Goal: Task Accomplishment & Management: Use online tool/utility

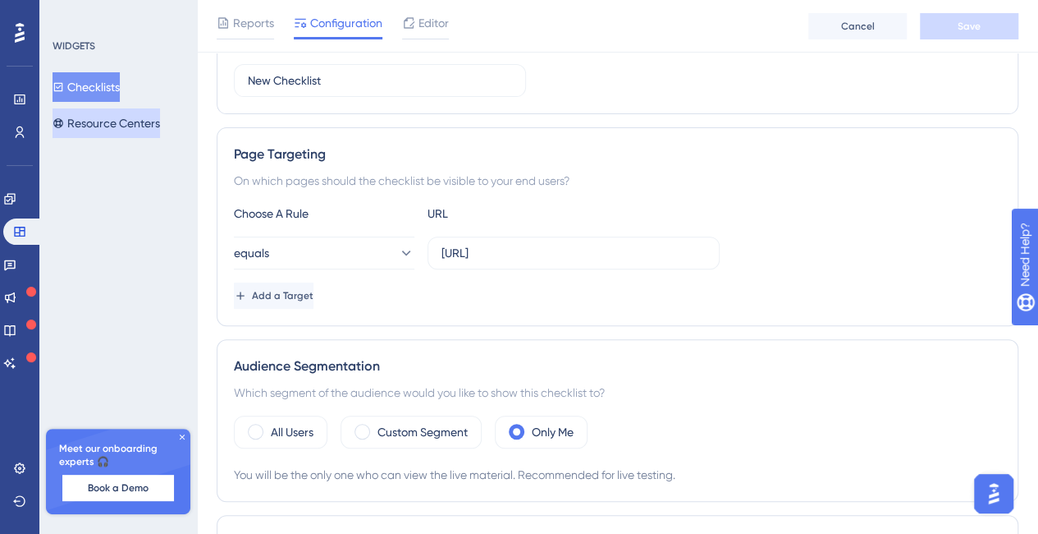
click at [99, 129] on button "Resource Centers" at bounding box center [107, 123] width 108 height 30
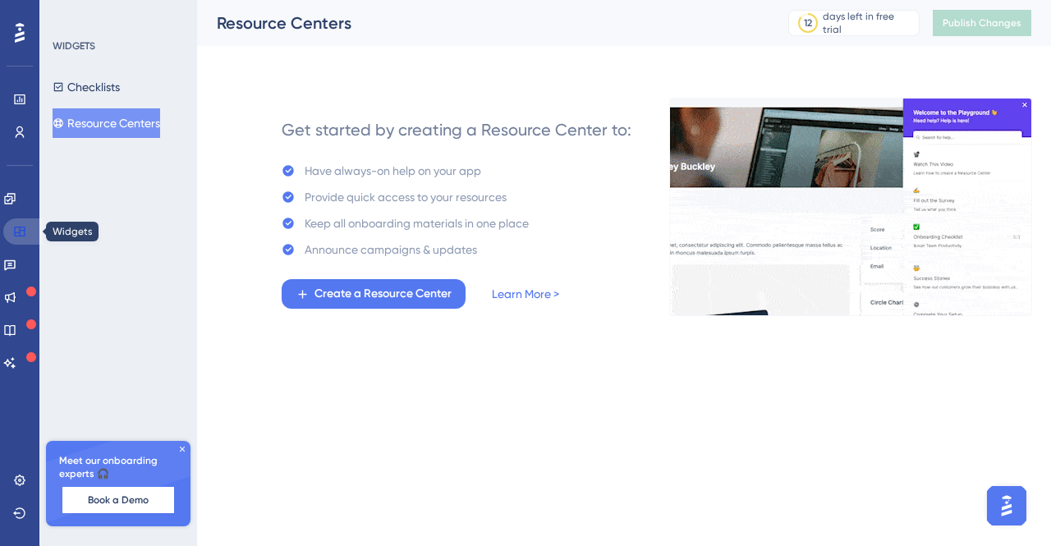
click at [21, 228] on icon at bounding box center [19, 231] width 13 height 13
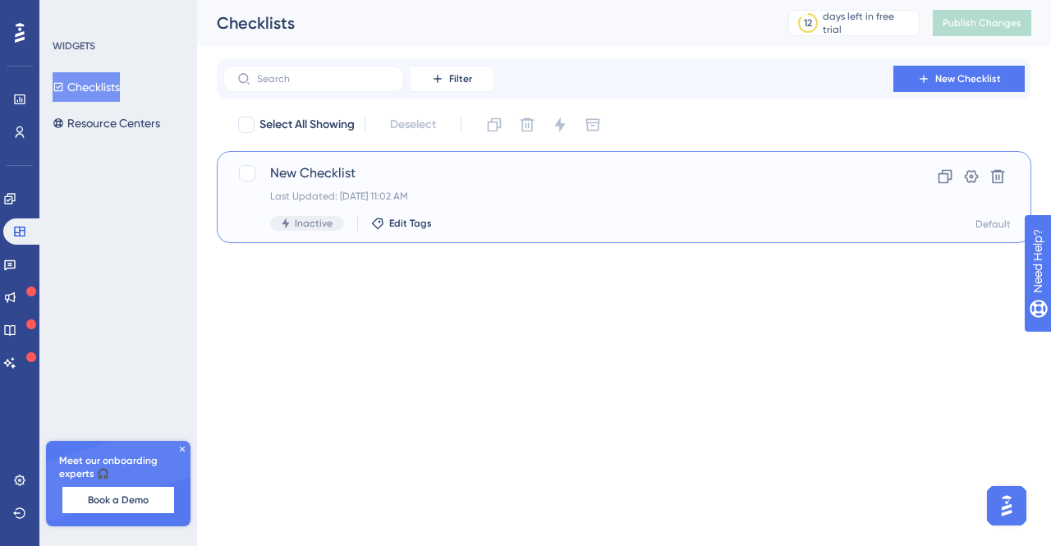
click at [346, 174] on span "New Checklist" at bounding box center [558, 173] width 576 height 20
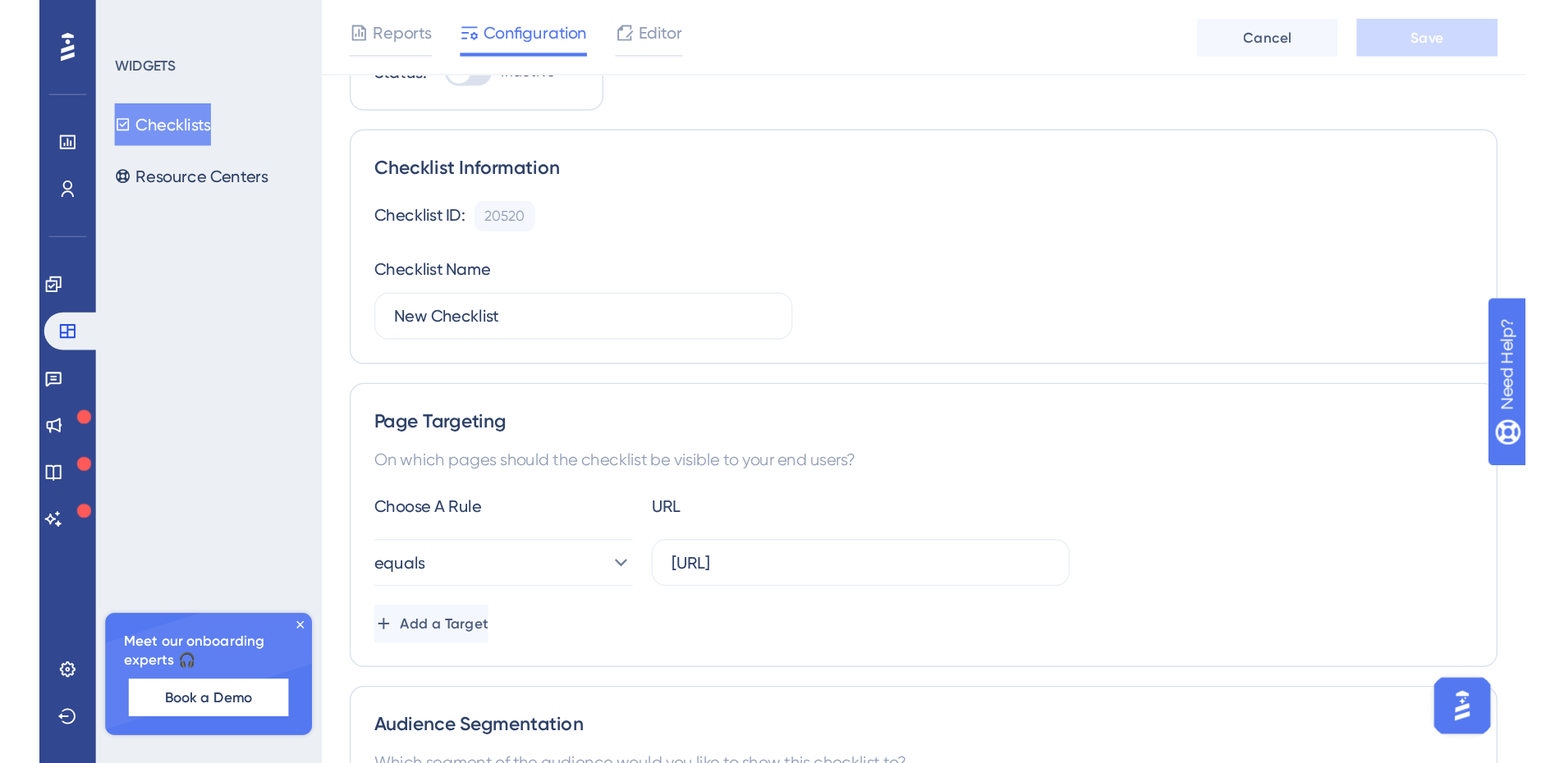
scroll to position [84, 0]
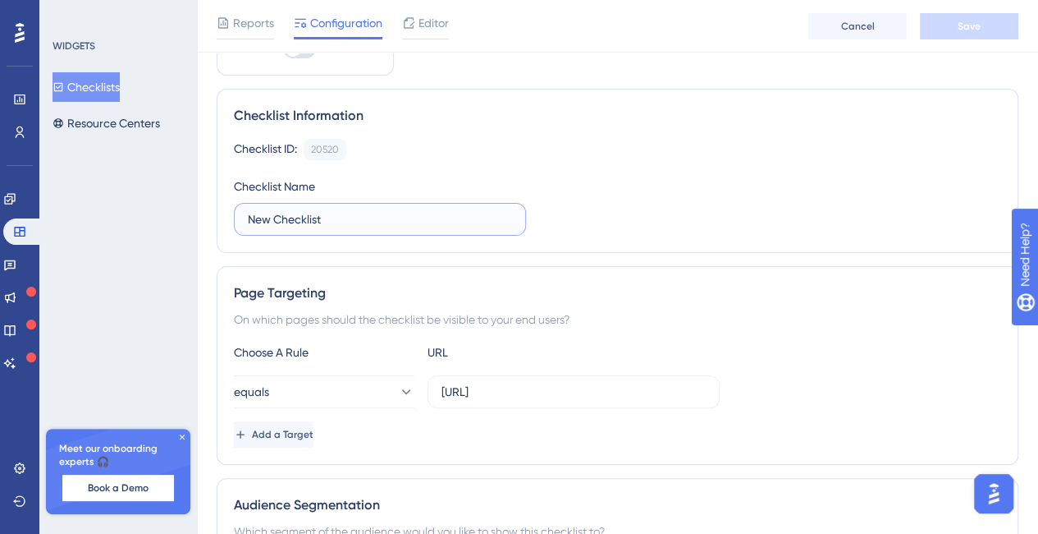
click at [257, 217] on input "New Checklist" at bounding box center [380, 219] width 264 height 18
type input "Onboarding Checklist"
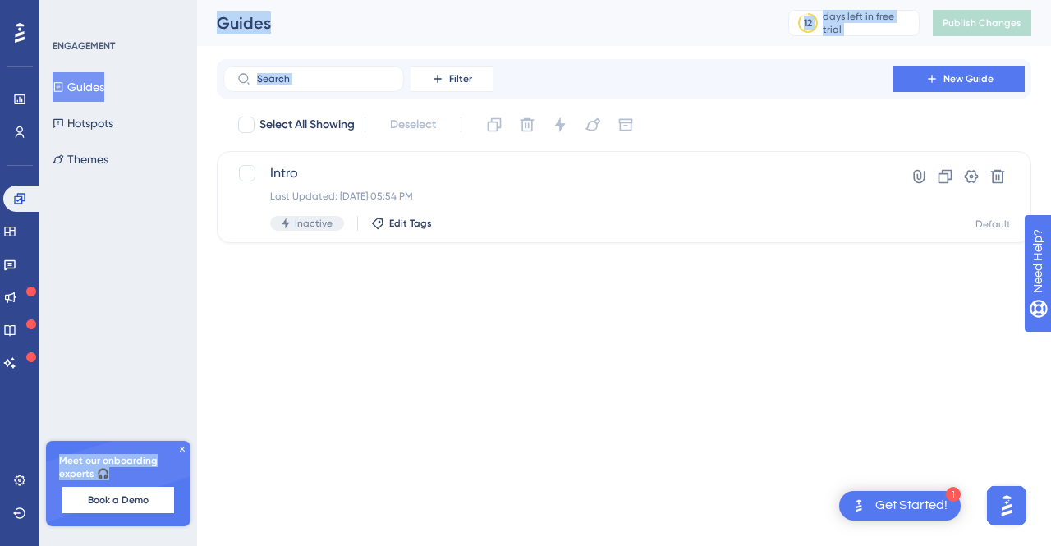
drag, startPoint x: 291, startPoint y: 150, endPoint x: 163, endPoint y: 91, distance: 141.8
click at [197, 91] on div "Performance Users Engagement Widgets Feedback Product Updates Knowledge Base AI…" at bounding box center [624, 134] width 854 height 269
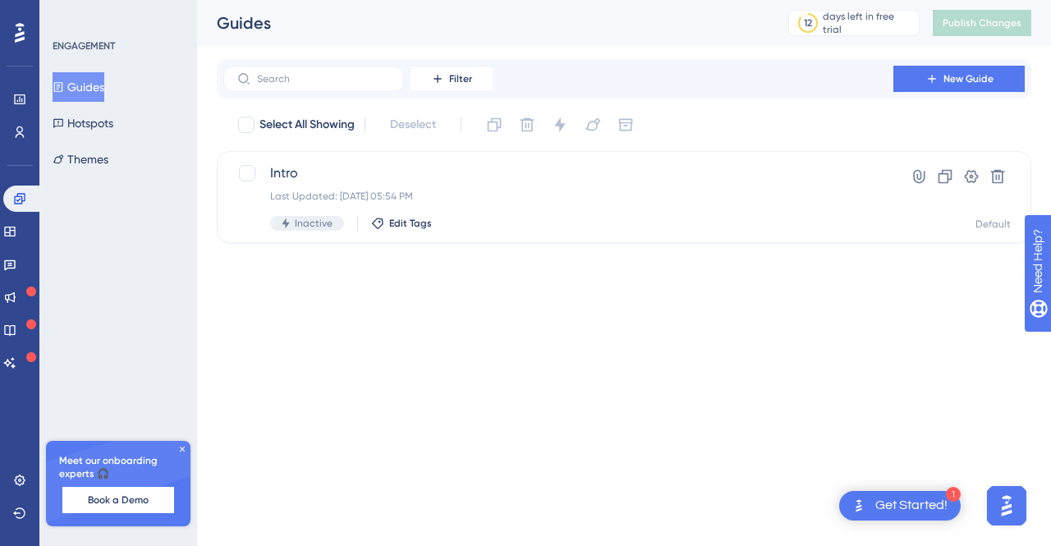
click at [19, 41] on icon at bounding box center [20, 33] width 10 height 20
click at [19, 27] on icon at bounding box center [20, 32] width 10 height 21
click at [17, 482] on icon at bounding box center [19, 480] width 13 height 13
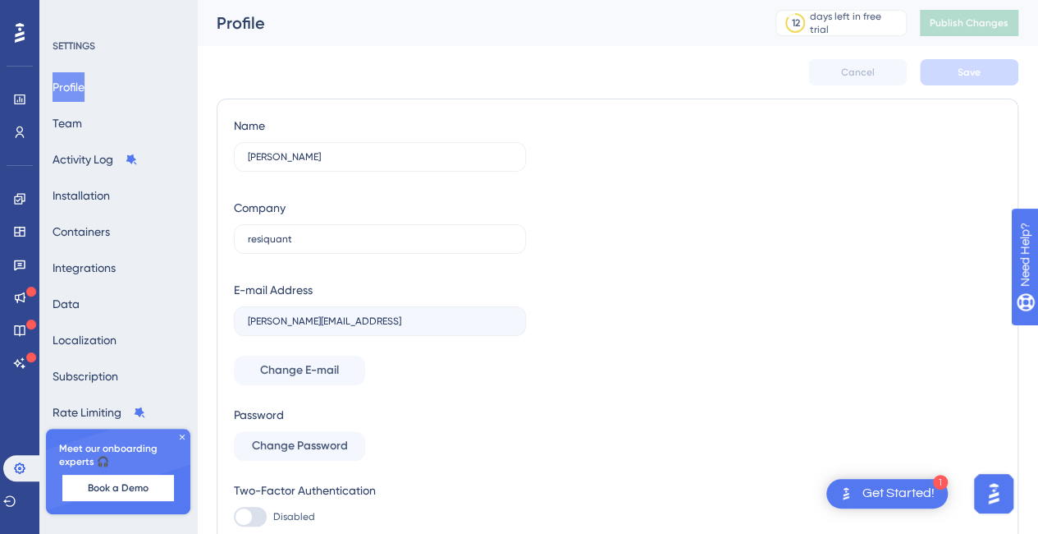
click at [877, 488] on div "Get Started!" at bounding box center [899, 493] width 72 height 18
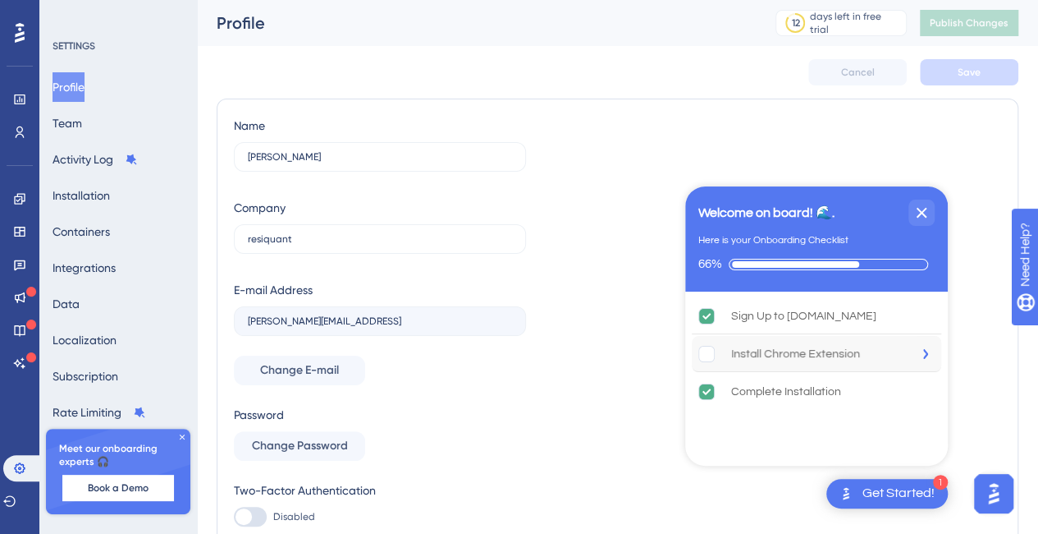
click at [785, 360] on div "Install Chrome Extension" at bounding box center [795, 354] width 129 height 20
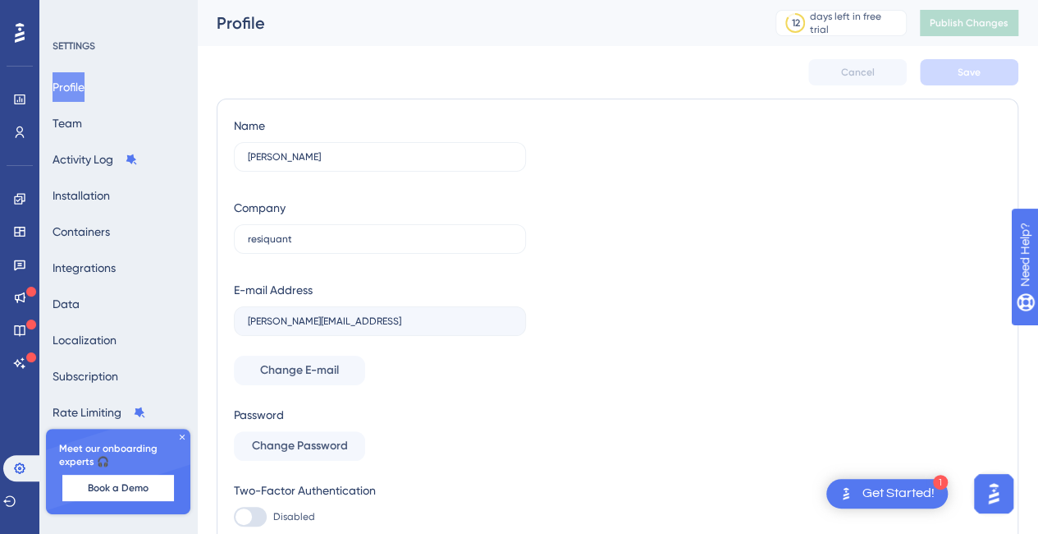
click at [876, 497] on div "Get Started!" at bounding box center [899, 493] width 72 height 18
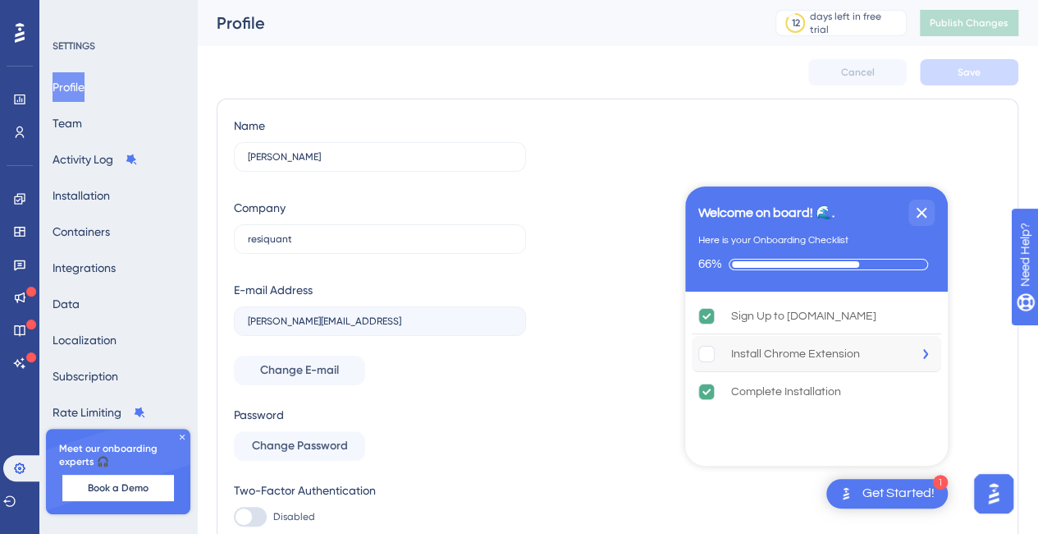
click at [707, 351] on rect "Install Chrome Extension is incomplete." at bounding box center [707, 354] width 16 height 16
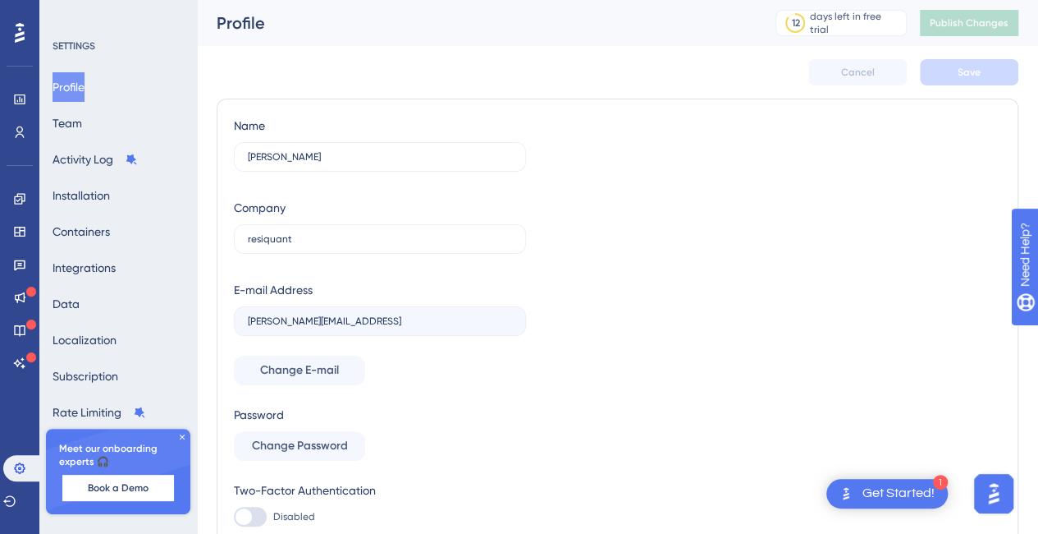
click at [885, 487] on div "Get Started!" at bounding box center [899, 493] width 72 height 18
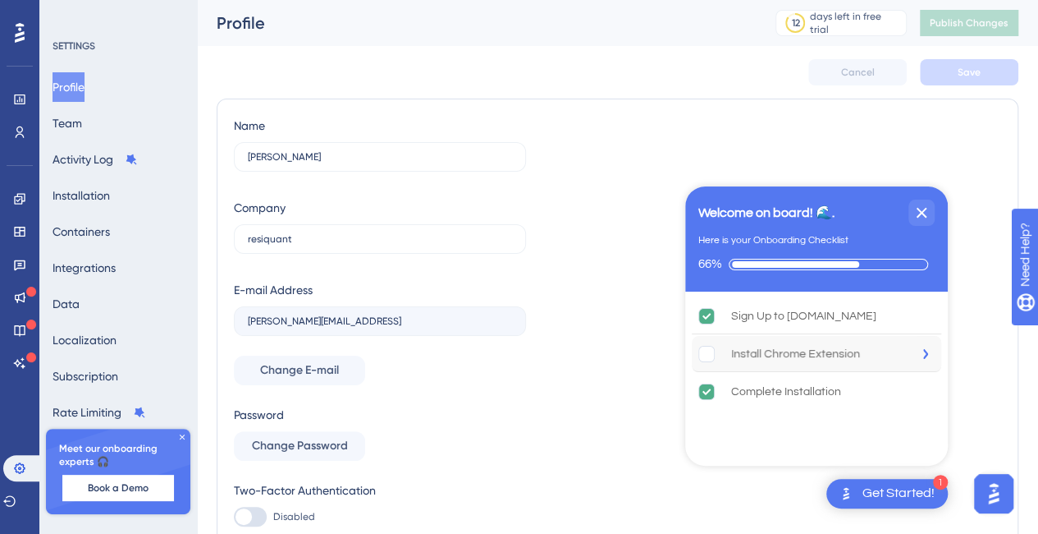
click at [786, 355] on div "Install Chrome Extension" at bounding box center [795, 354] width 129 height 20
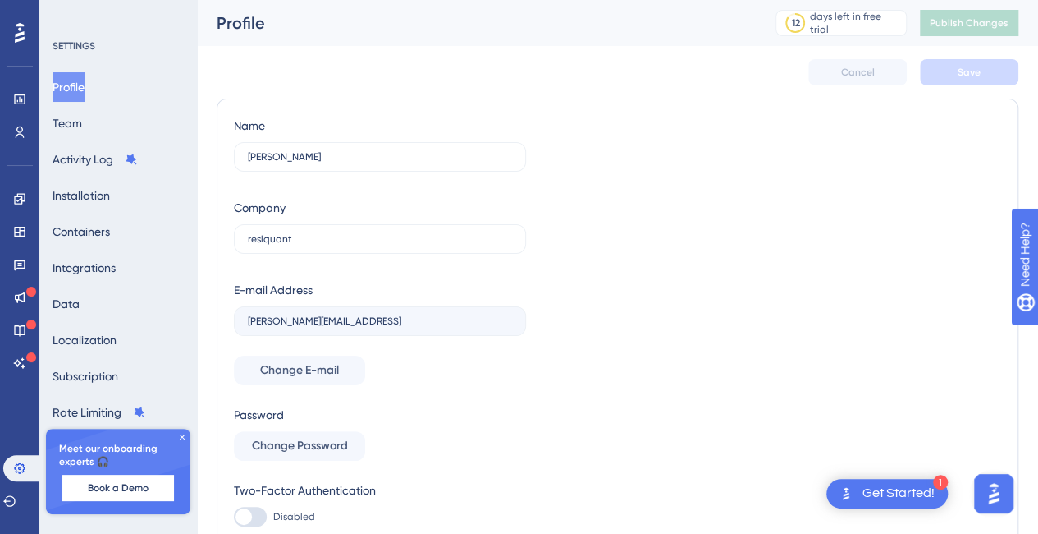
click at [892, 476] on div "Name Corrinne Peterson Company resiquant E-mail Address corrinne@resiquant.ai C…" at bounding box center [618, 321] width 768 height 410
click at [897, 492] on div "Get Started!" at bounding box center [899, 493] width 72 height 18
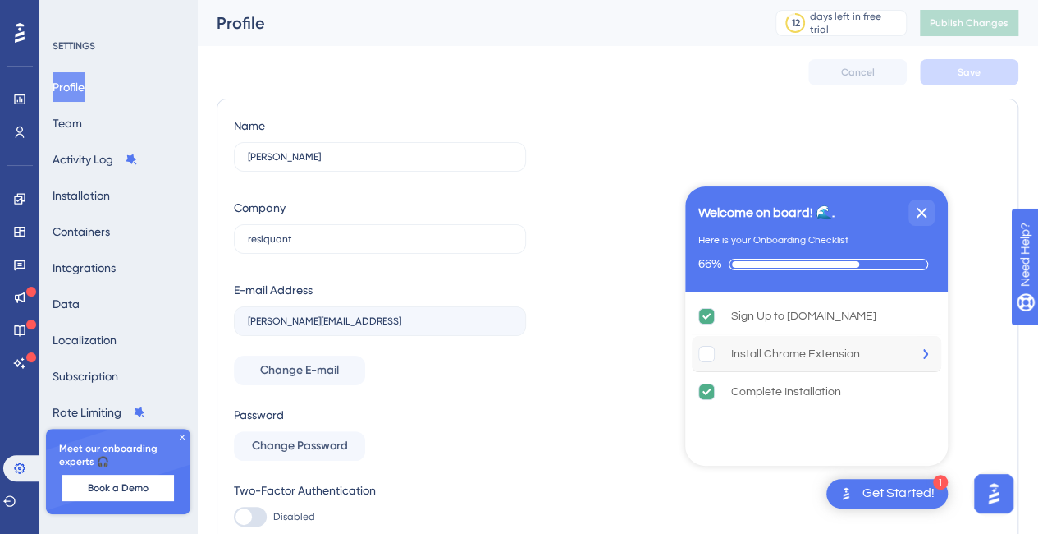
click at [706, 355] on rect "Install Chrome Extension is incomplete." at bounding box center [707, 354] width 16 height 16
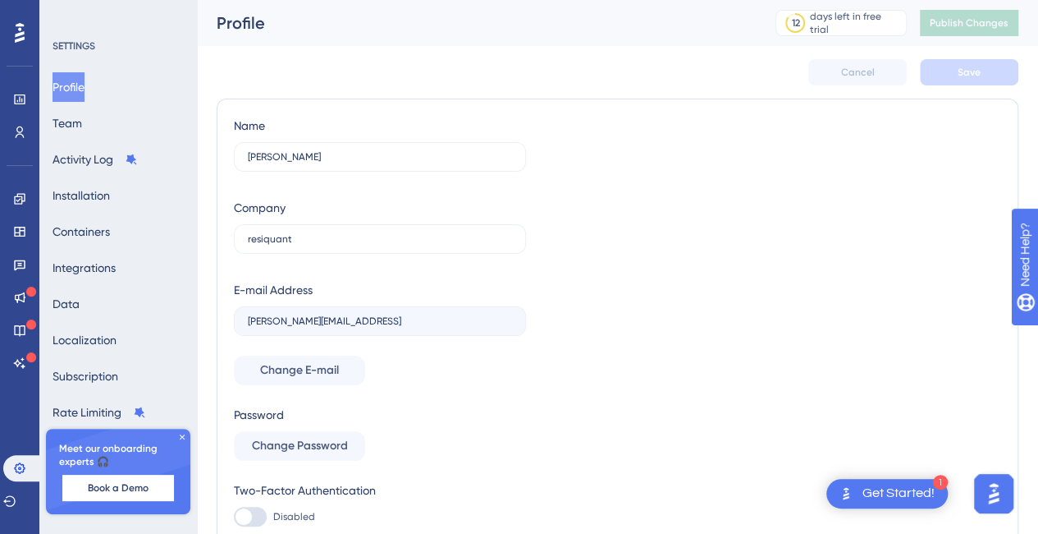
click at [856, 484] on div "1 Get Started!" at bounding box center [887, 494] width 121 height 30
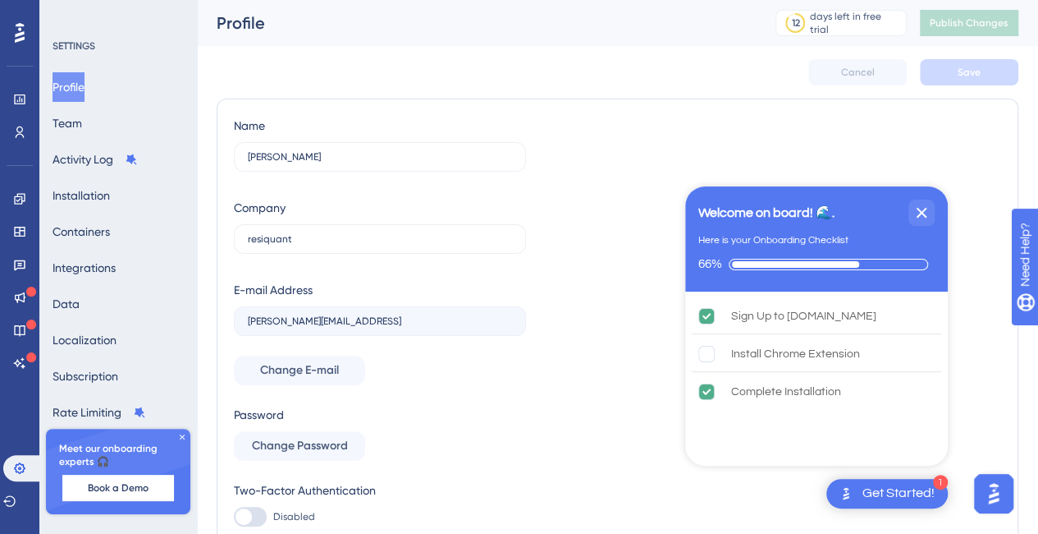
click at [925, 443] on div "Sign Up to UserGuiding.com Install Chrome Extension Complete Installation" at bounding box center [816, 375] width 263 height 169
click at [928, 204] on icon "Close Checklist" at bounding box center [922, 213] width 20 height 20
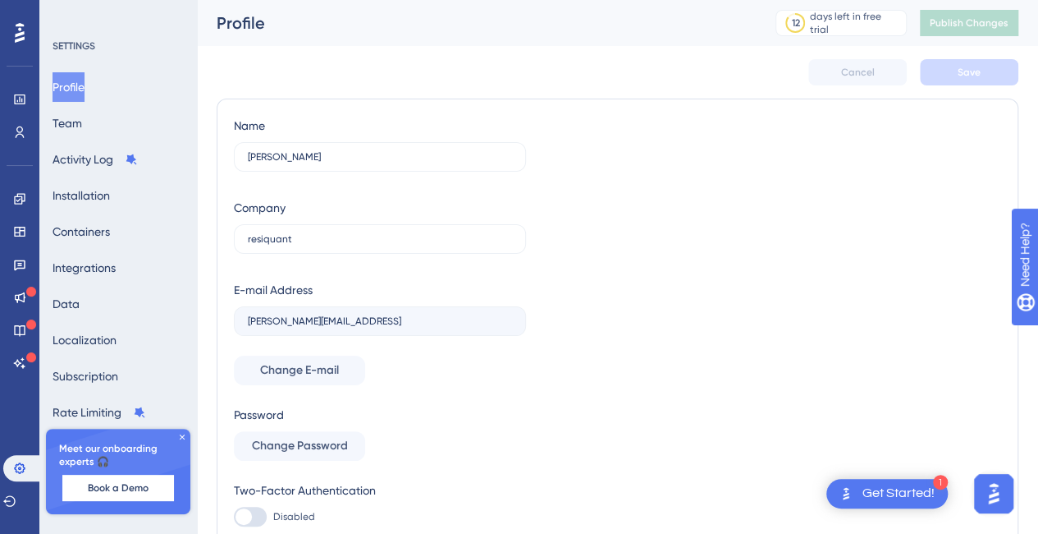
click at [992, 490] on img "Open AI Assistant Launcher" at bounding box center [994, 494] width 30 height 30
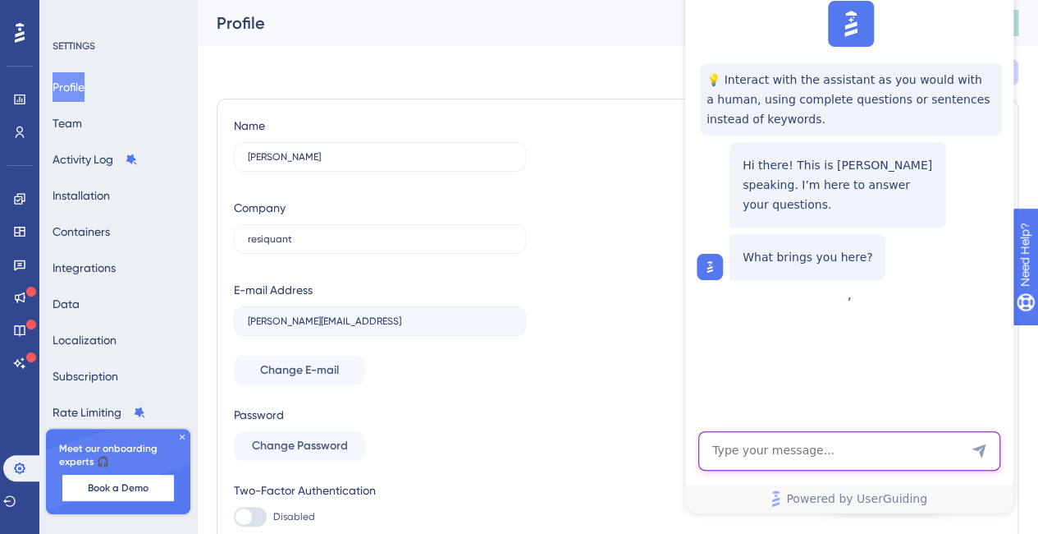
click at [869, 454] on textarea "AI Assistant Text Input" at bounding box center [850, 450] width 302 height 39
type textarea "create my first guide"
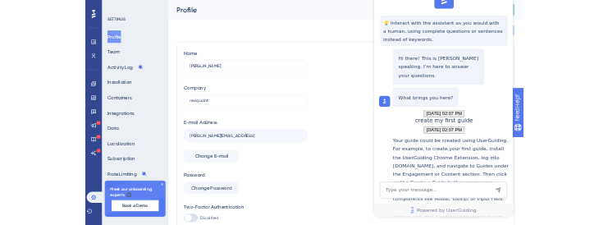
scroll to position [317, 0]
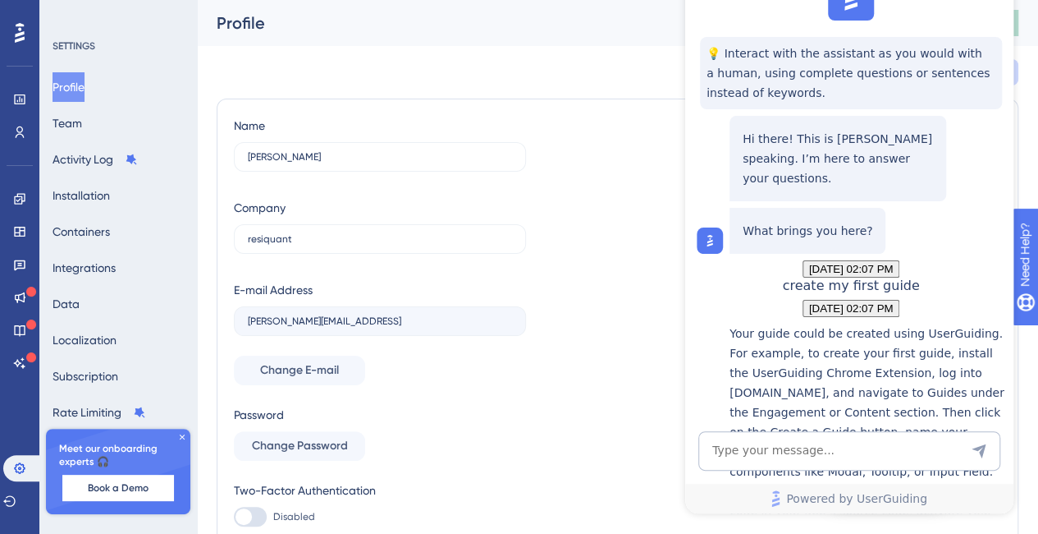
click at [18, 204] on icon at bounding box center [19, 198] width 11 height 11
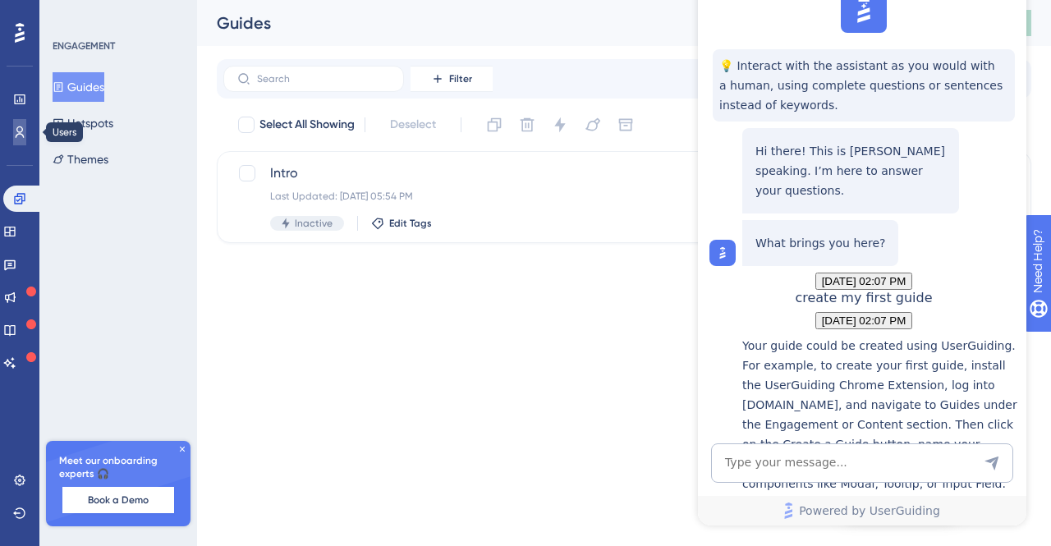
click at [21, 127] on icon at bounding box center [20, 131] width 9 height 11
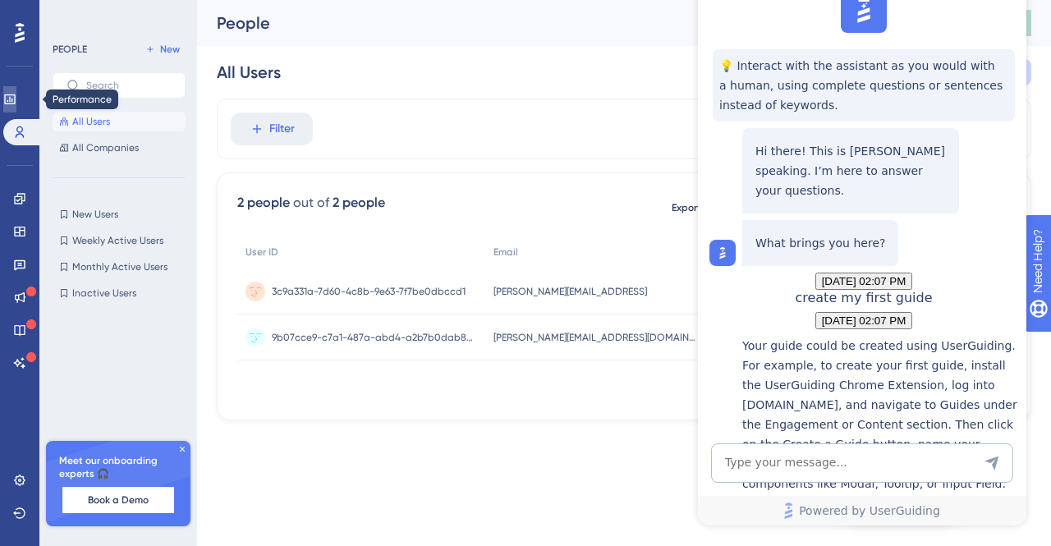
click at [16, 103] on icon at bounding box center [9, 99] width 13 height 13
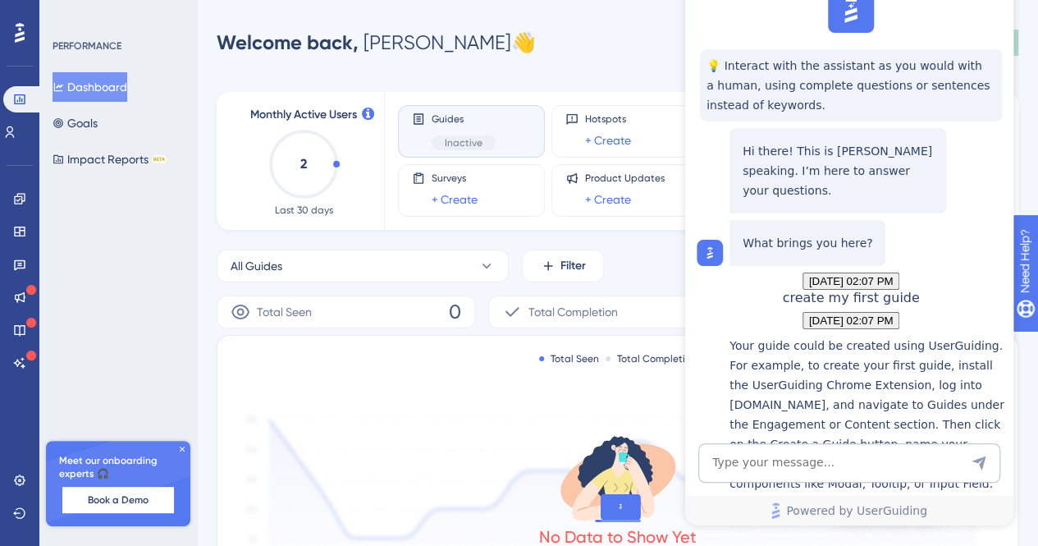
click at [17, 37] on icon at bounding box center [20, 32] width 10 height 21
click at [16, 196] on icon at bounding box center [19, 198] width 11 height 11
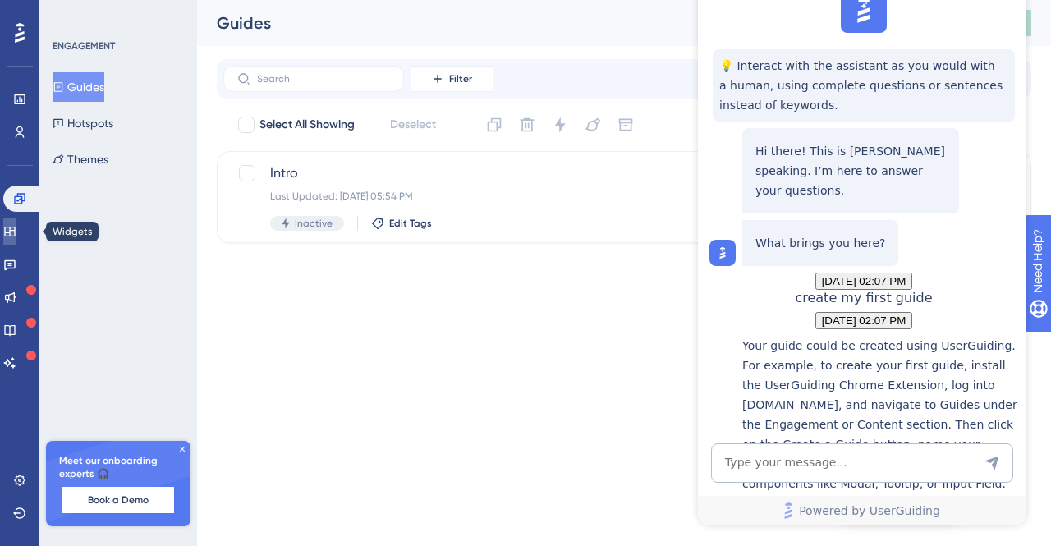
click at [15, 236] on icon at bounding box center [9, 232] width 11 height 10
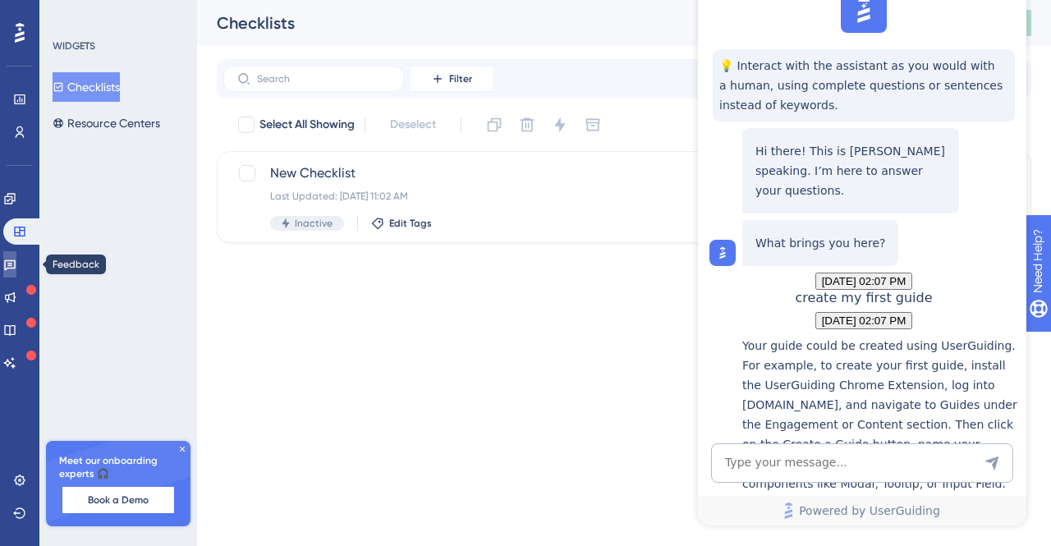
click at [16, 262] on icon at bounding box center [9, 264] width 13 height 13
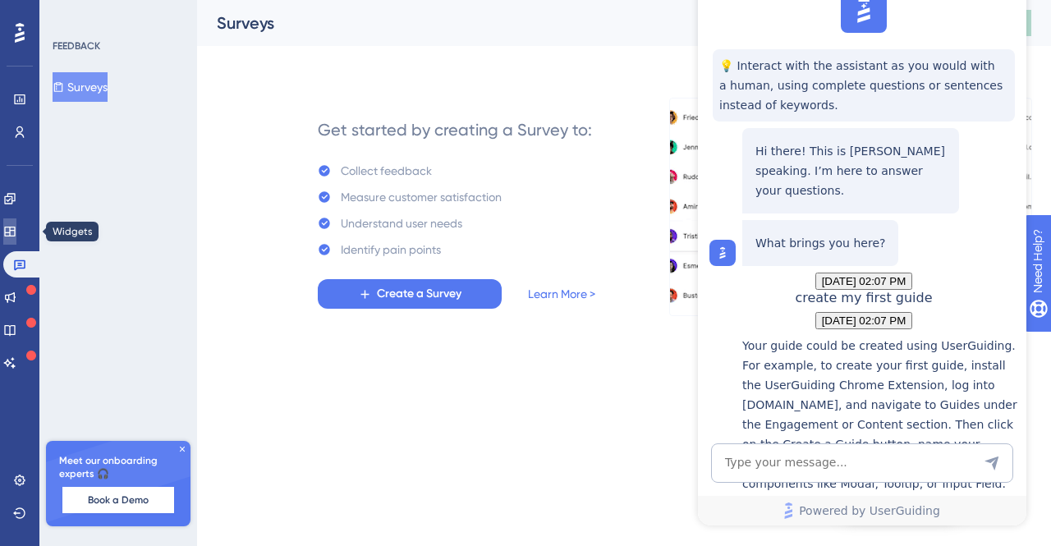
click at [14, 229] on icon at bounding box center [9, 232] width 11 height 10
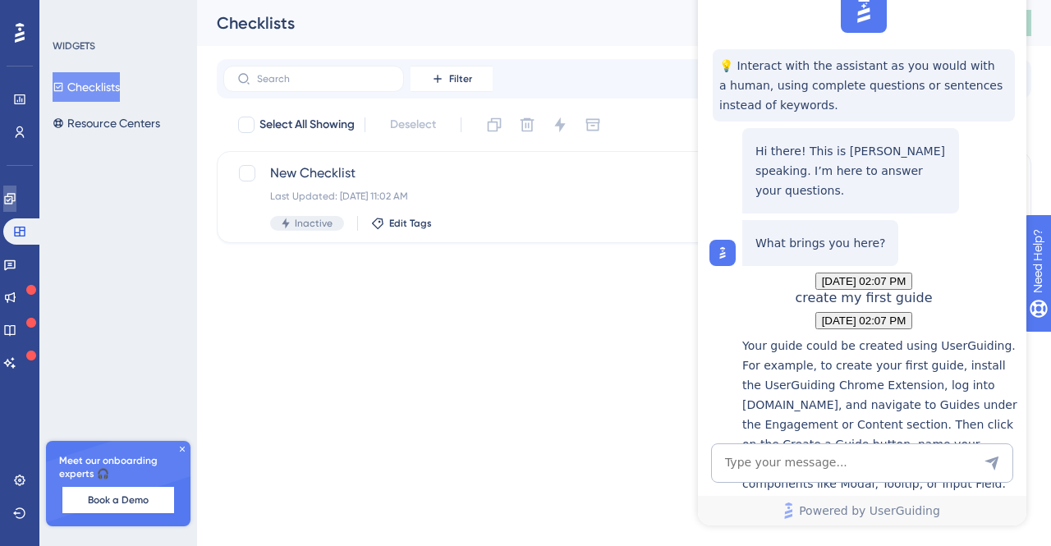
click at [15, 209] on link at bounding box center [9, 199] width 13 height 26
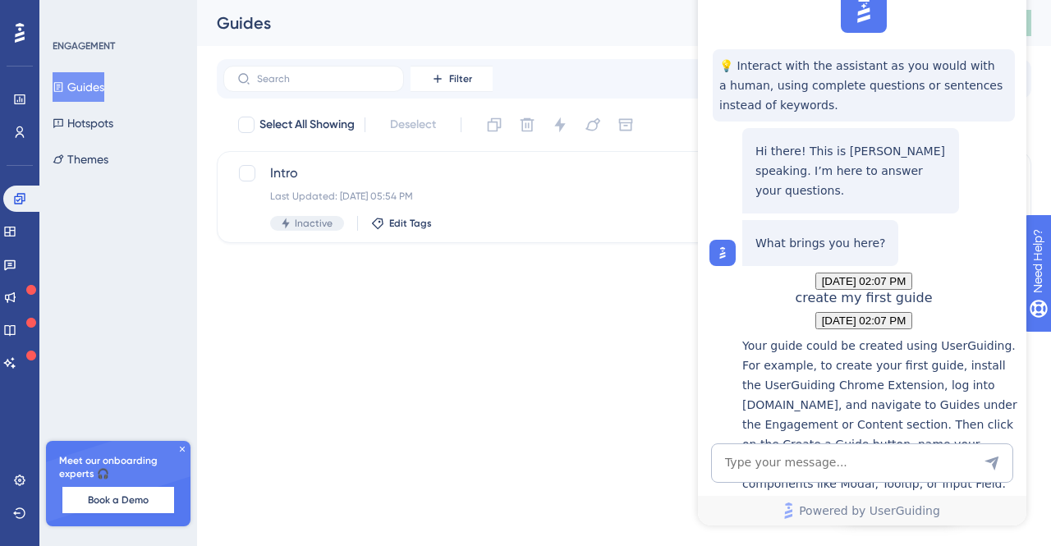
click at [95, 75] on button "Guides" at bounding box center [79, 87] width 52 height 30
click at [649, 0] on html "1 Get Started! Performance Users Engagement Widgets Feedback Product Updates Kn…" at bounding box center [525, 0] width 1051 height 0
click at [948, 512] on link "Powered by UserGuiding" at bounding box center [862, 511] width 328 height 30
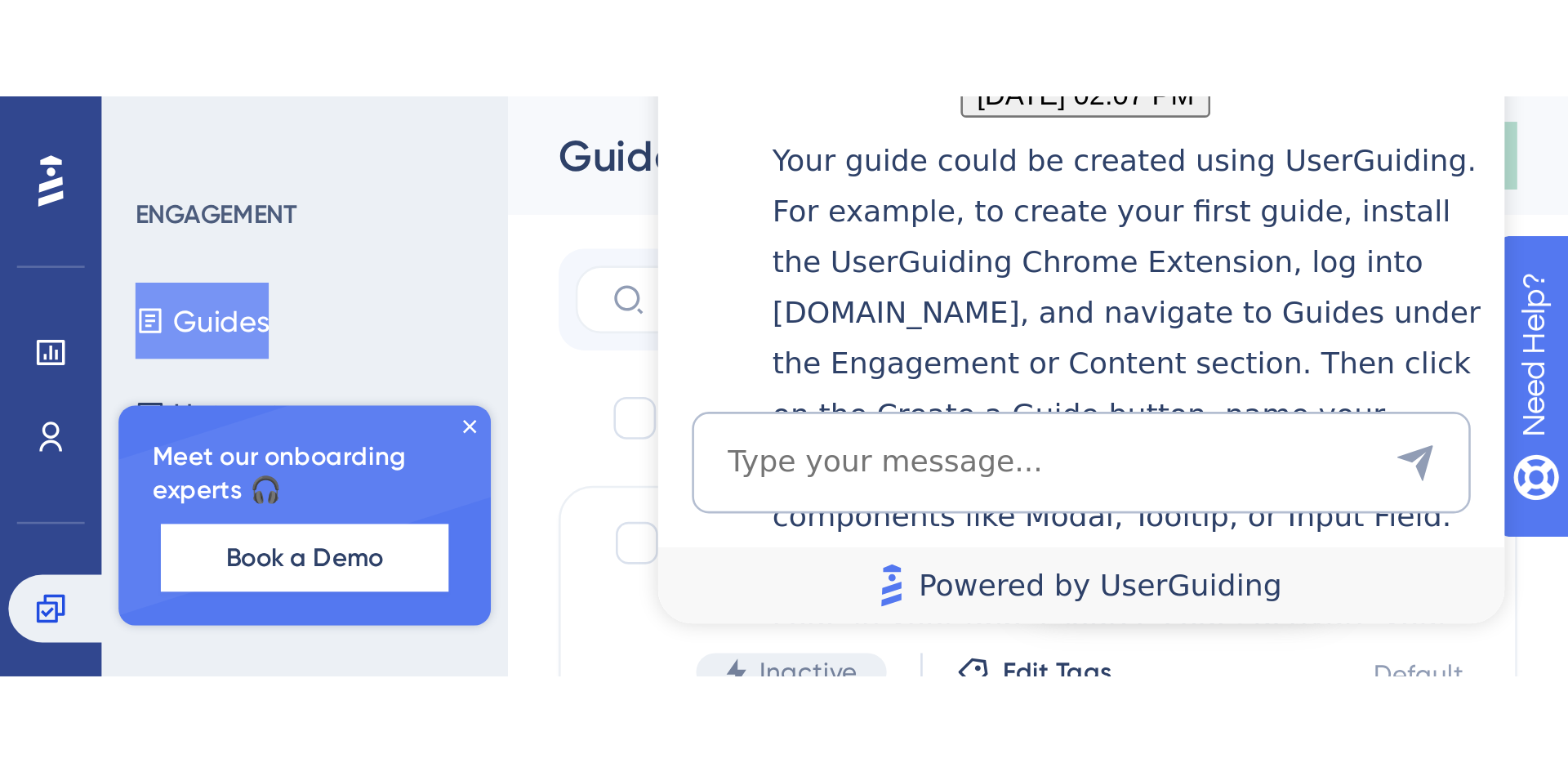
scroll to position [315, 0]
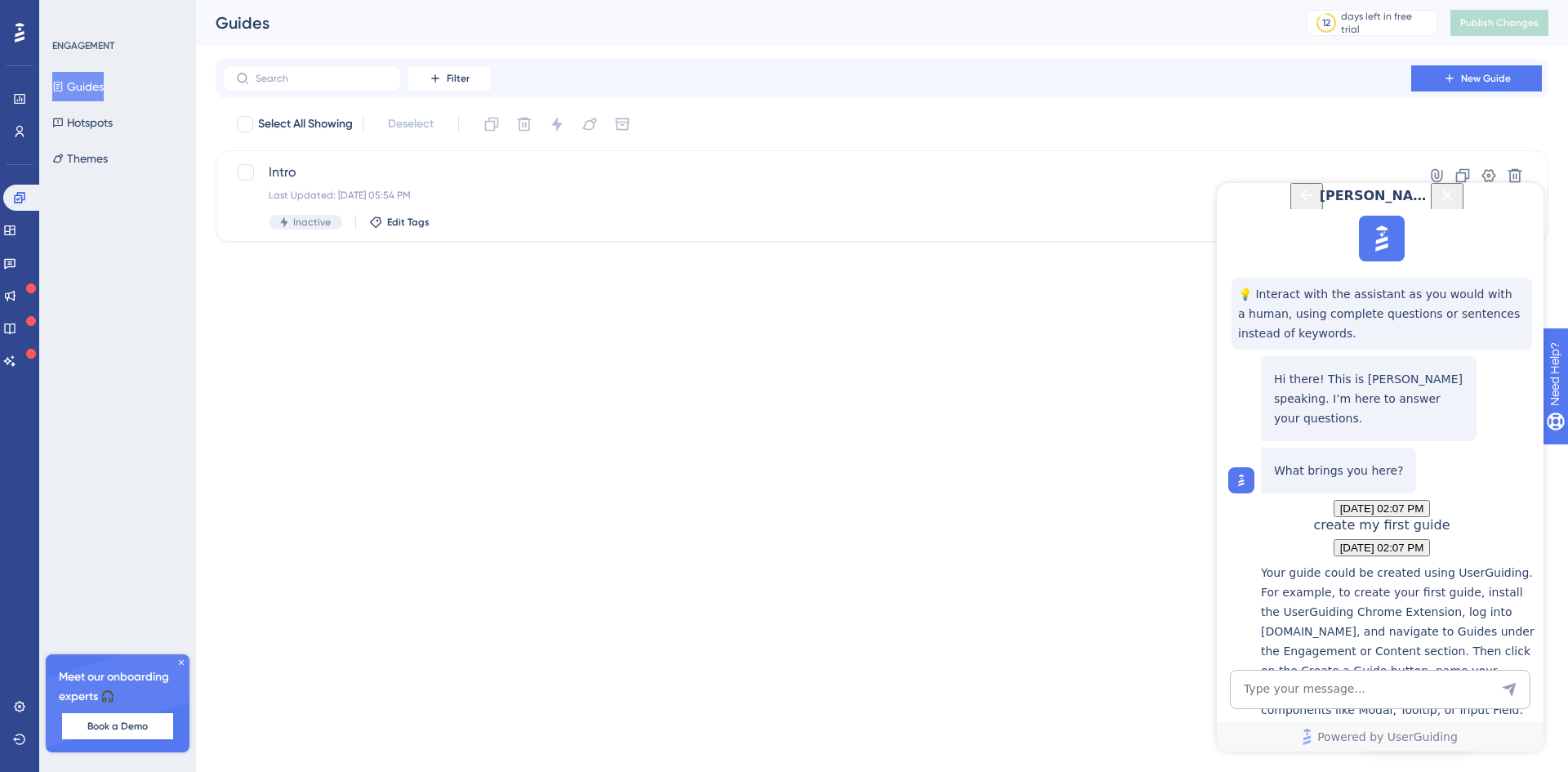
click at [1045, 205] on icon "Close Button" at bounding box center [1448, 195] width 20 height 20
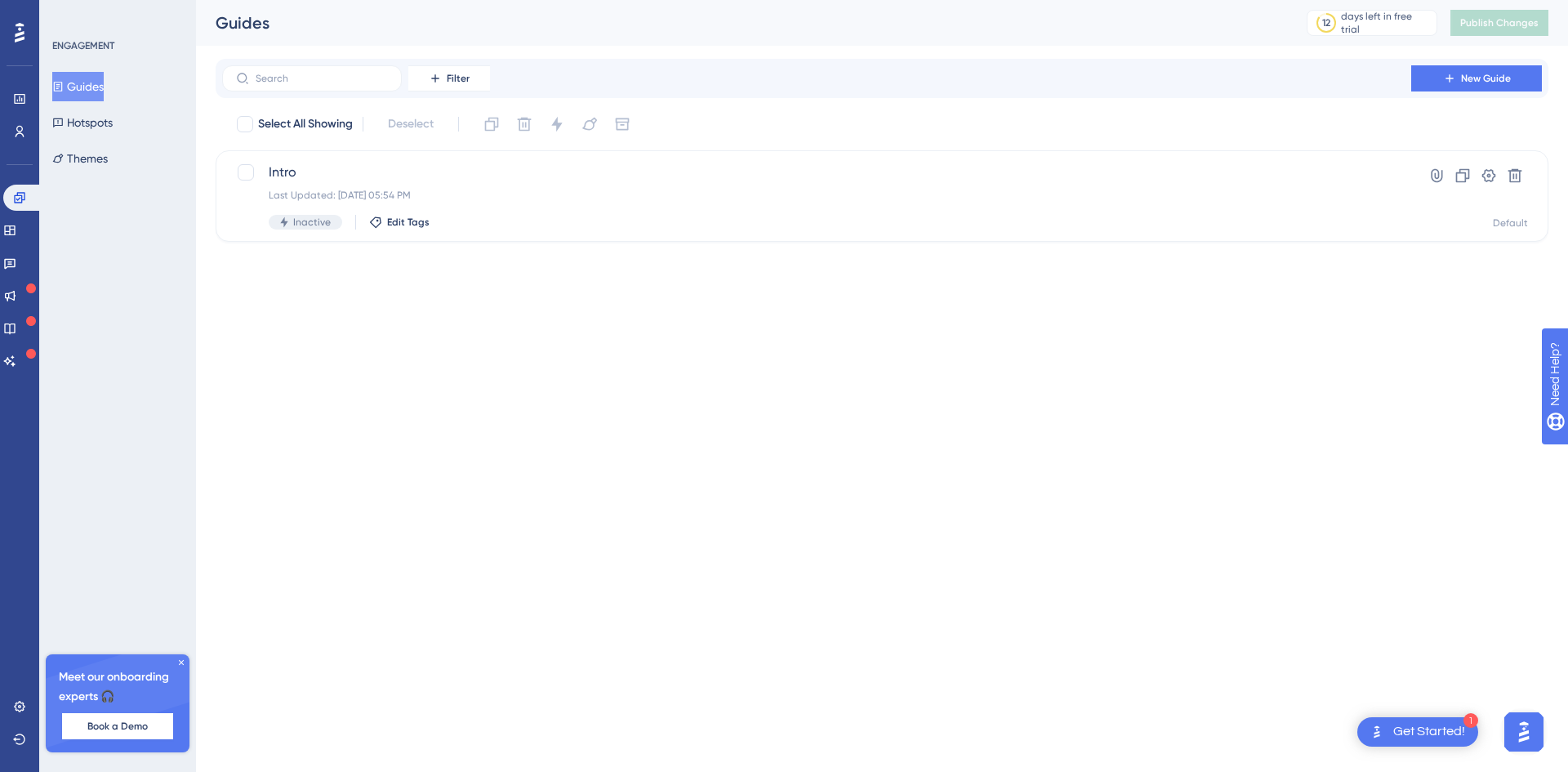
scroll to position [0, 0]
click at [1045, 78] on icon at bounding box center [1450, 78] width 13 height 13
